Goal: Task Accomplishment & Management: Use online tool/utility

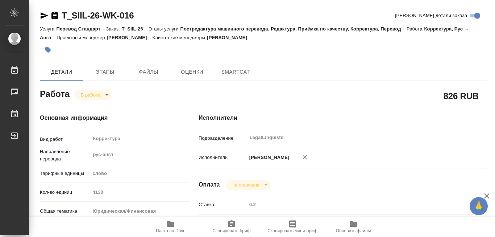
type textarea "x"
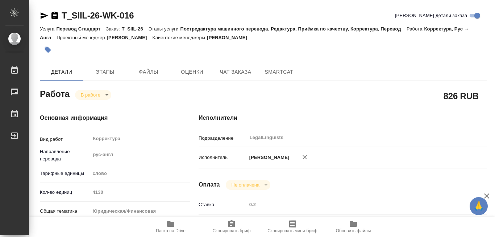
type textarea "x"
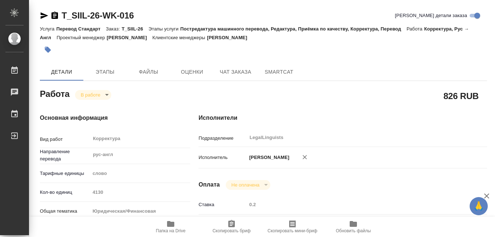
type textarea "x"
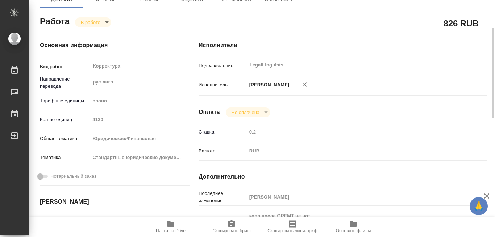
scroll to position [145, 0]
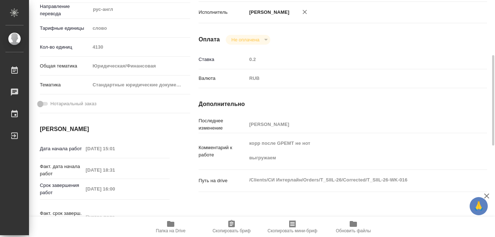
type textarea "x"
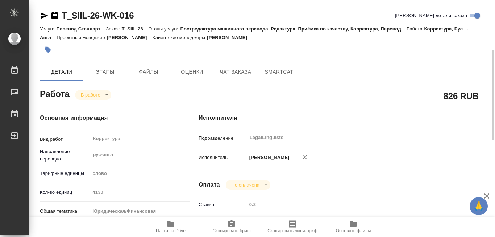
scroll to position [109, 0]
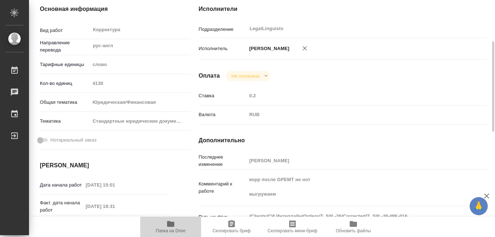
click at [167, 223] on icon "button" at bounding box center [170, 224] width 7 height 6
